Goal: Task Accomplishment & Management: Manage account settings

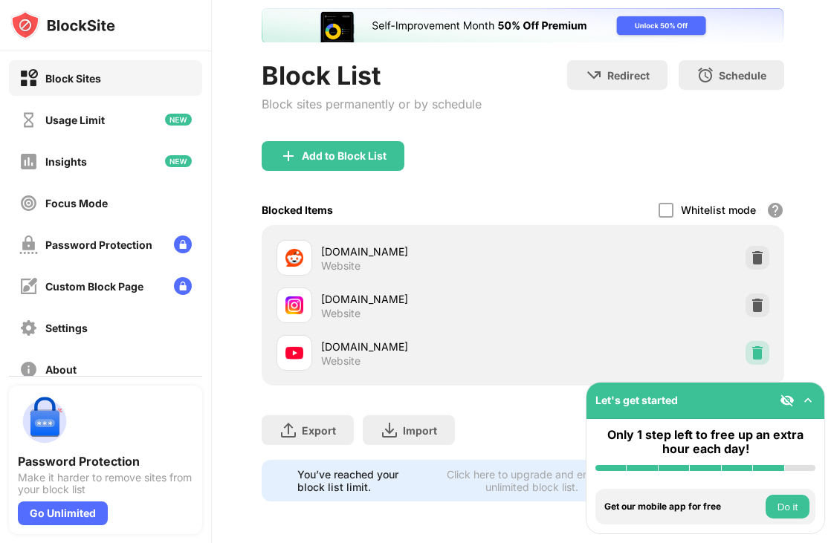
click at [750, 346] on img at bounding box center [757, 353] width 15 height 15
